Goal: Check status

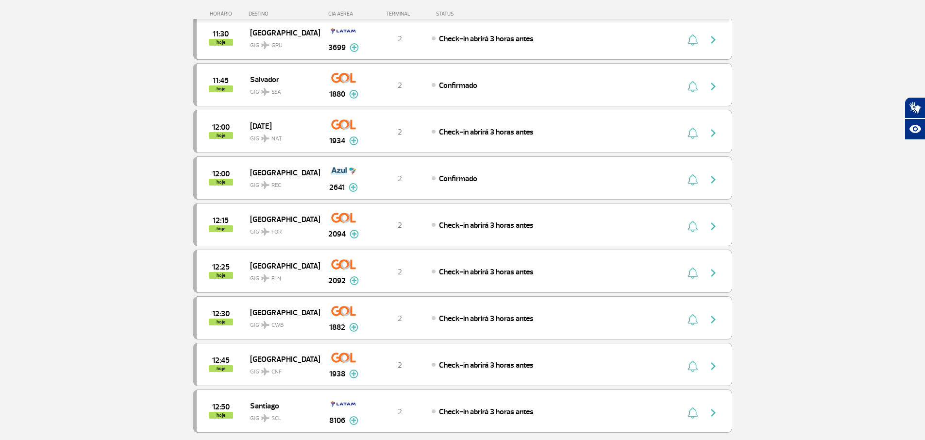
scroll to position [695, 0]
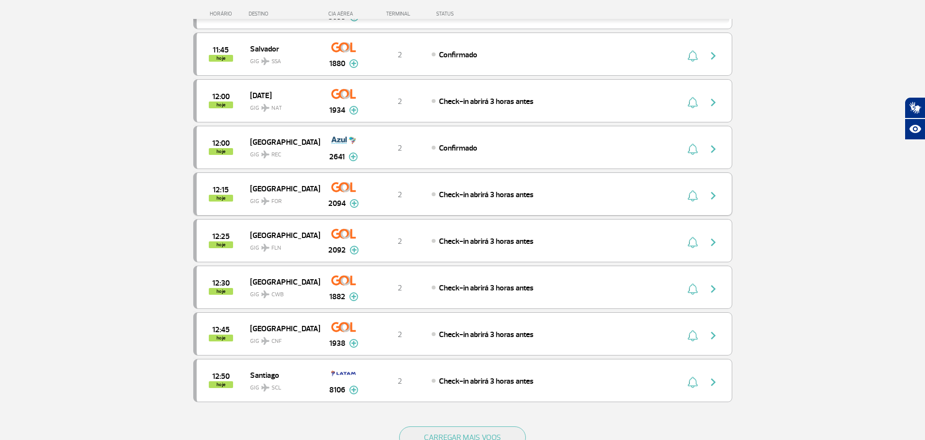
click at [372, 196] on div "2" at bounding box center [400, 194] width 64 height 11
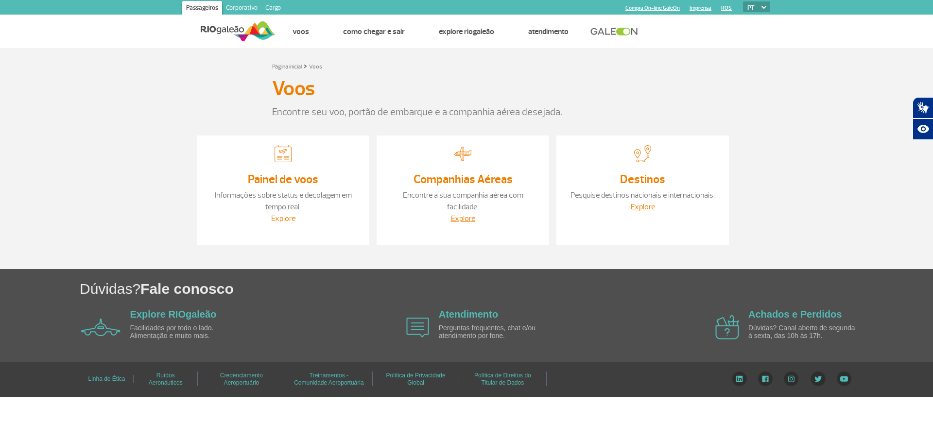
click at [293, 214] on link "Explore" at bounding box center [283, 219] width 24 height 10
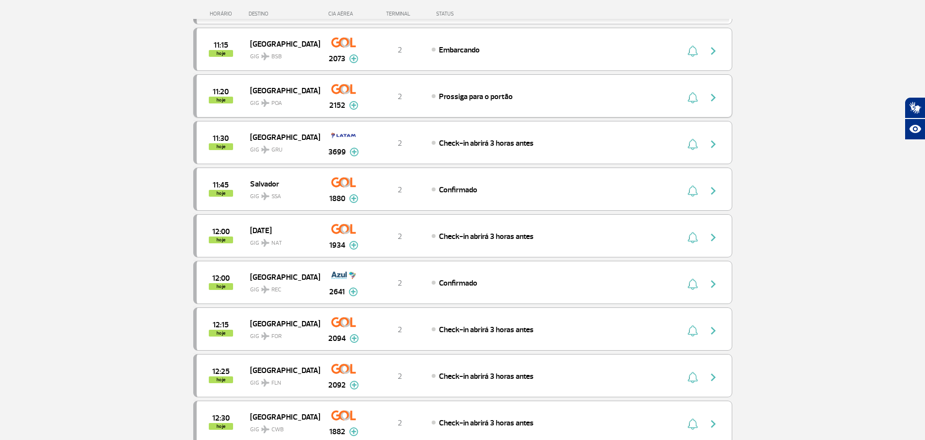
scroll to position [591, 0]
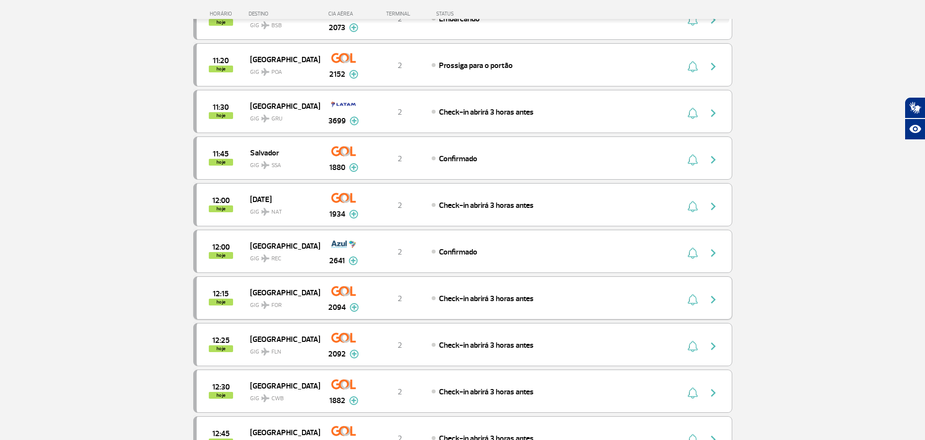
click at [564, 312] on div "12:15 hoje Fortaleza GIG FOR 2094 2 Check-in abrirá 3 horas antes Parcerias: Av…" at bounding box center [462, 297] width 539 height 43
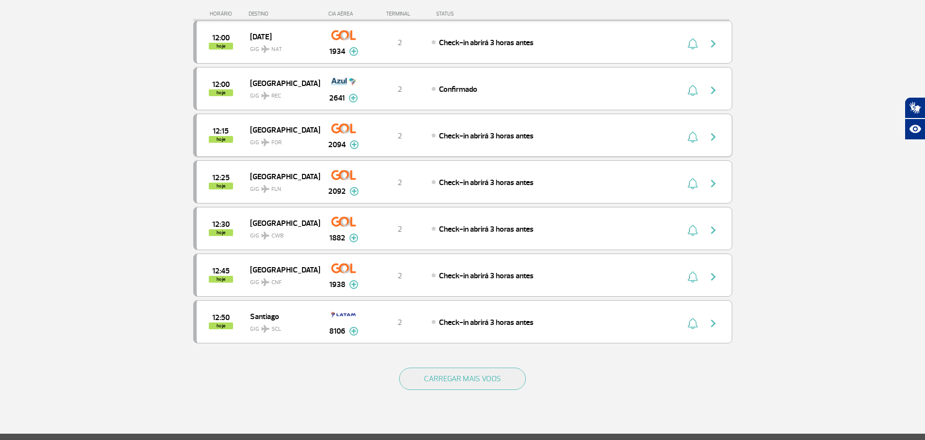
scroll to position [796, 0]
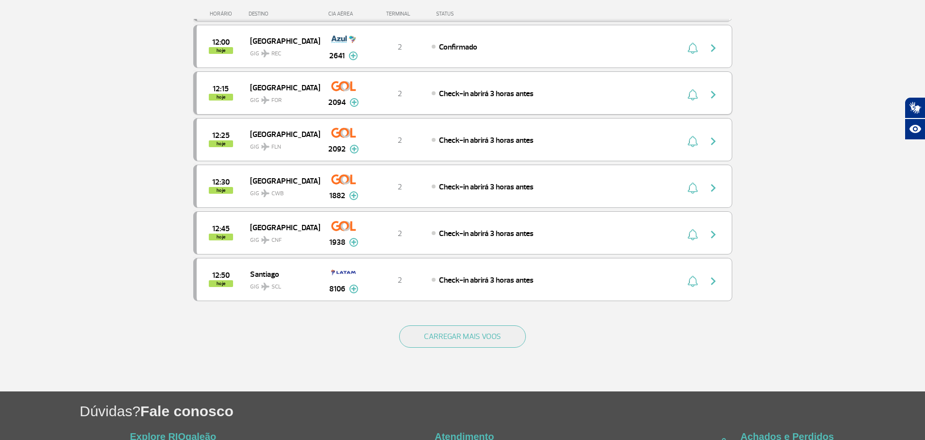
click at [307, 88] on span "[GEOGRAPHIC_DATA]" at bounding box center [281, 87] width 62 height 13
